Goal: Task Accomplishment & Management: Use online tool/utility

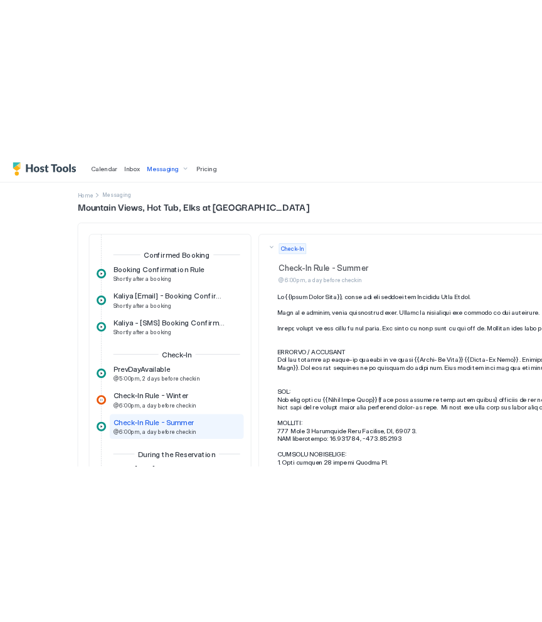
scroll to position [687, 0]
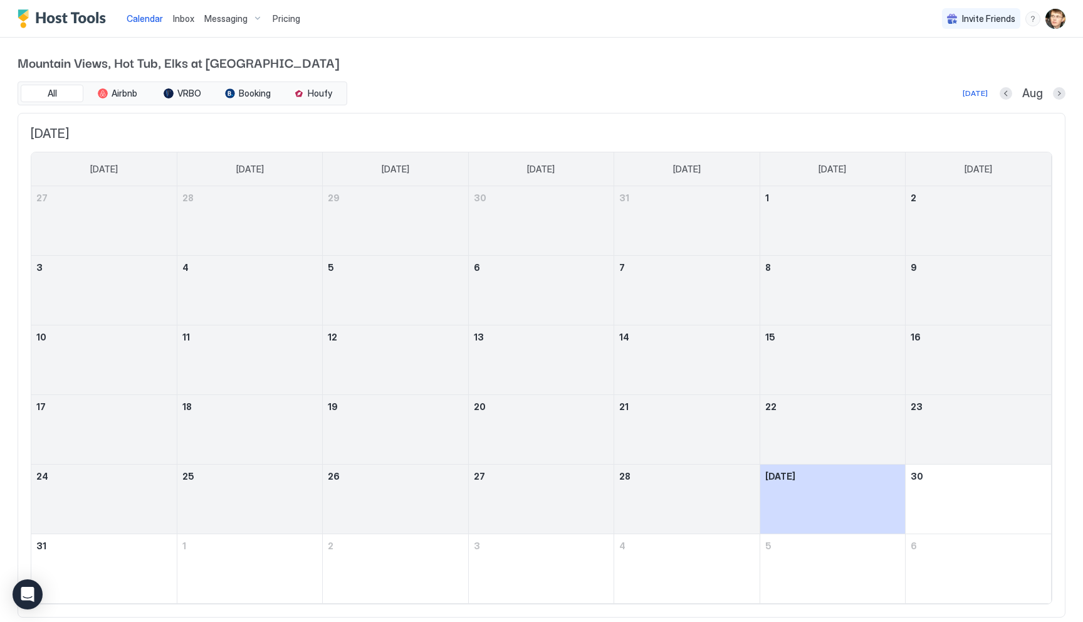
scroll to position [33, 0]
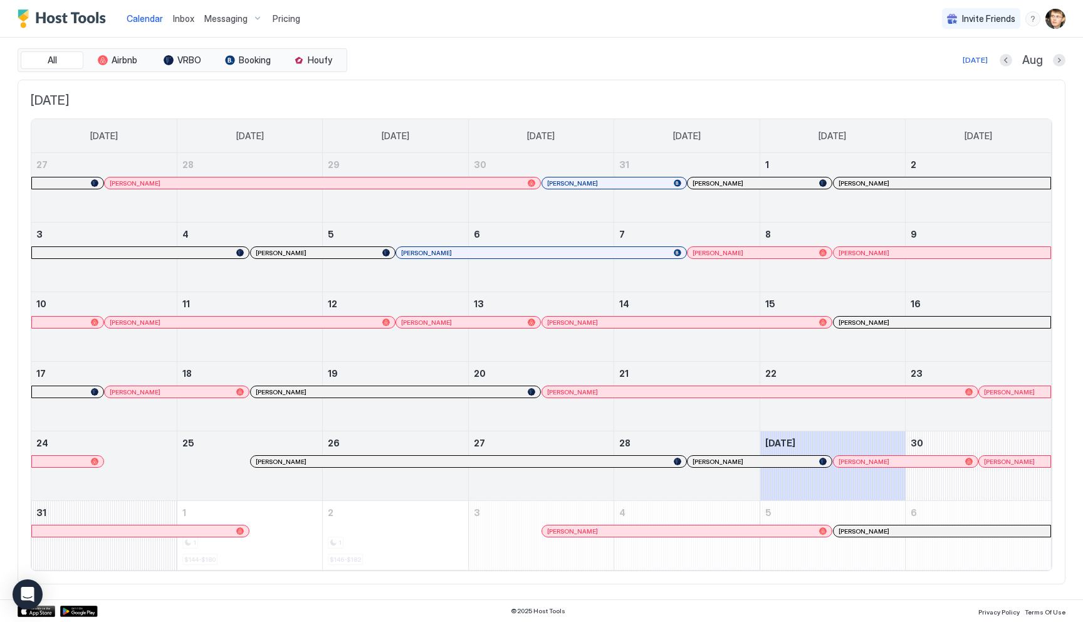
click at [279, 17] on span "Pricing" at bounding box center [287, 18] width 28 height 11
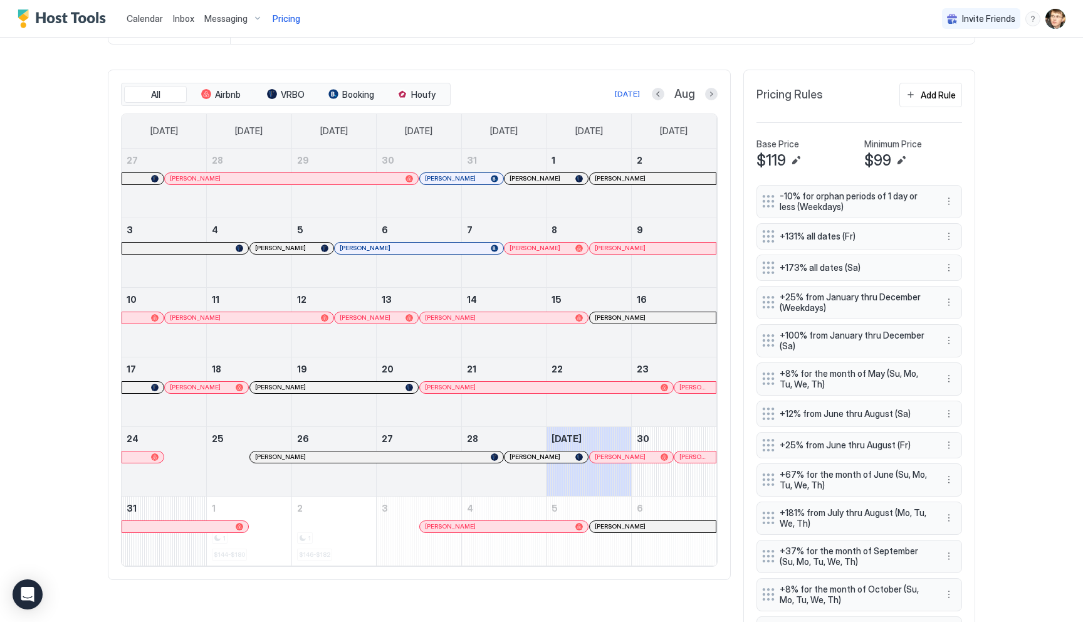
scroll to position [239, 0]
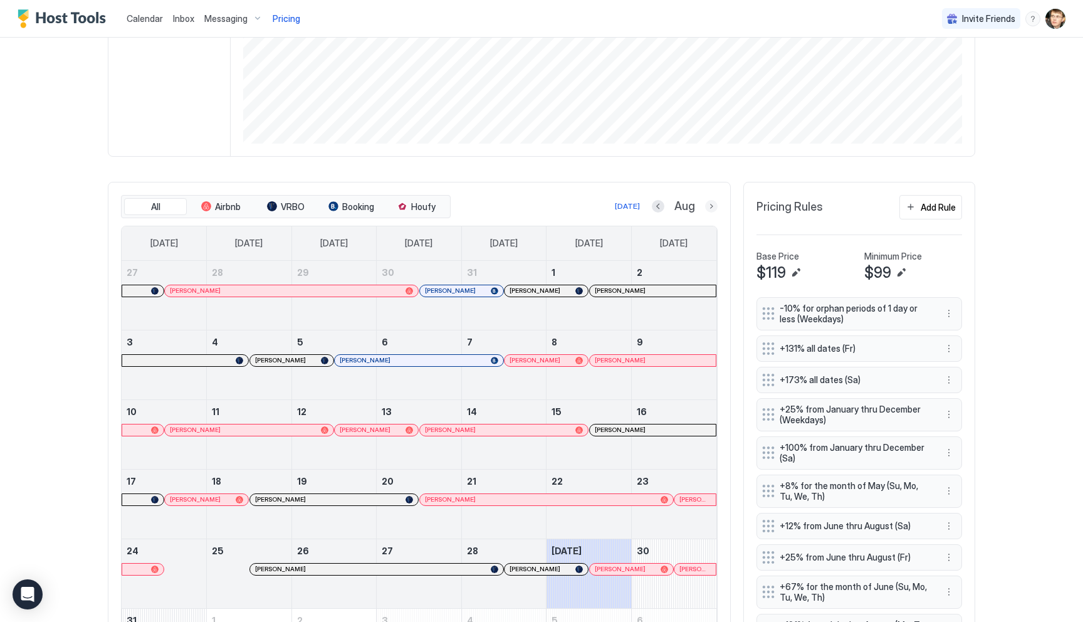
click at [710, 207] on button "Next month" at bounding box center [711, 206] width 13 height 13
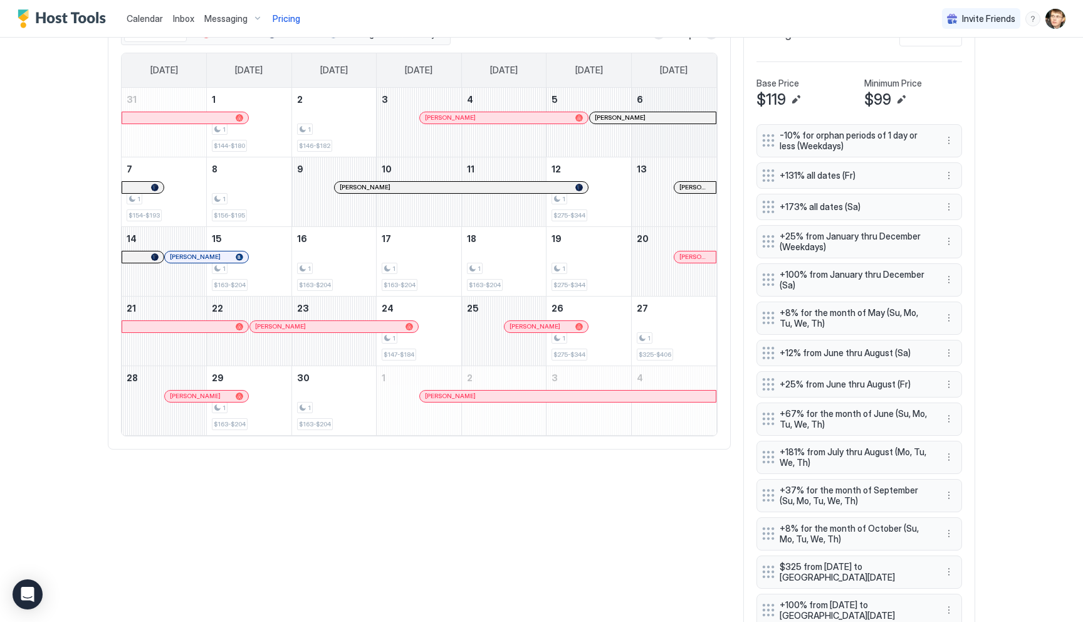
scroll to position [342, 0]
